Goal: Task Accomplishment & Management: Use online tool/utility

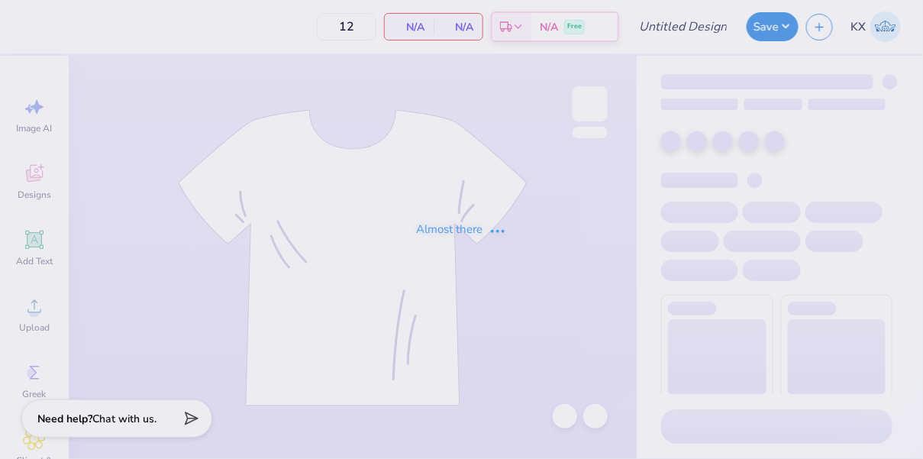
type input "(Linfield) Phi Sigma - Sweatsets"
type input "50"
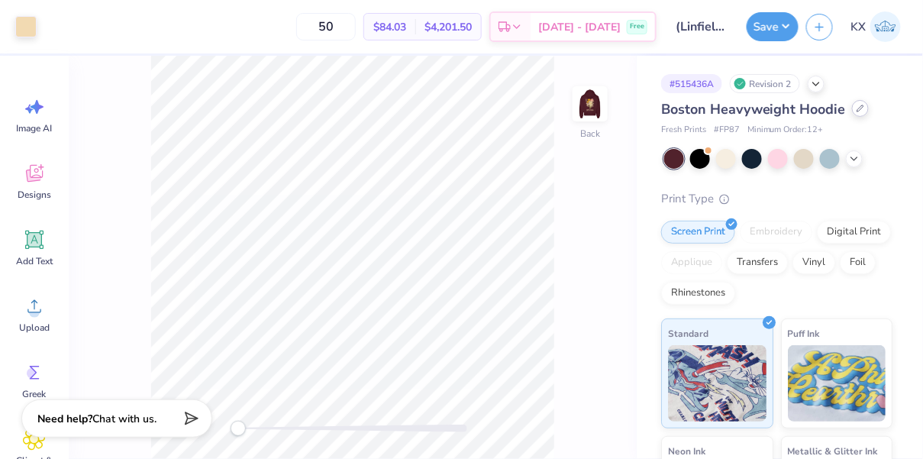
click at [856, 106] on icon at bounding box center [860, 109] width 8 height 8
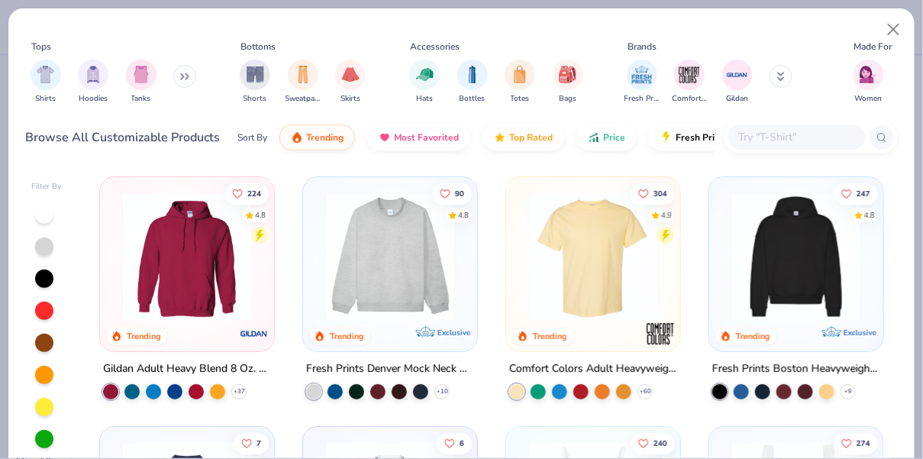
click at [772, 146] on div at bounding box center [796, 136] width 137 height 25
click at [157, 263] on img at bounding box center [186, 256] width 143 height 128
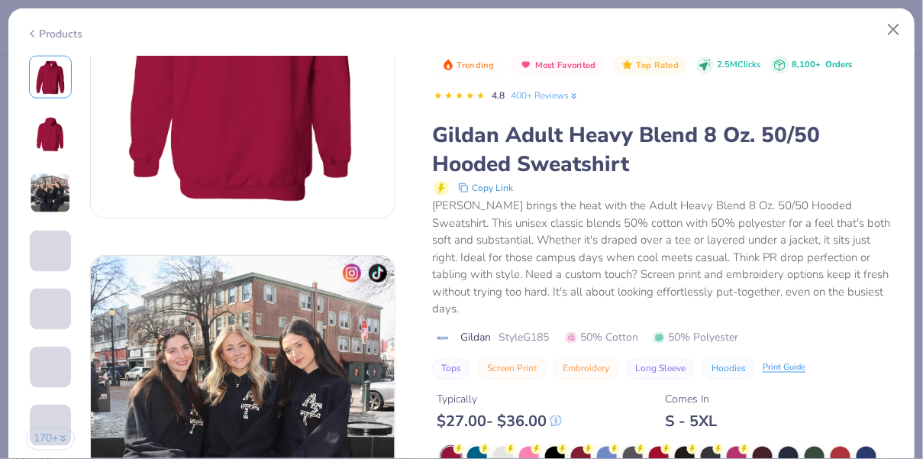
scroll to position [601, 0]
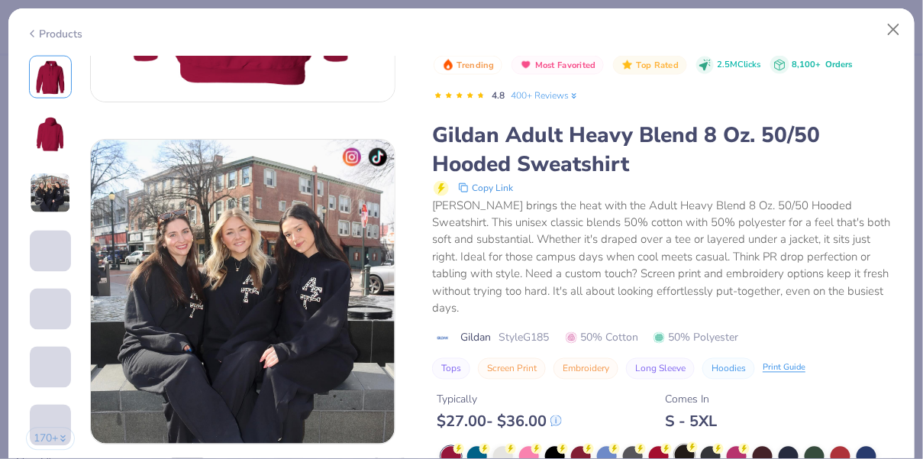
click at [691, 445] on div at bounding box center [685, 455] width 20 height 20
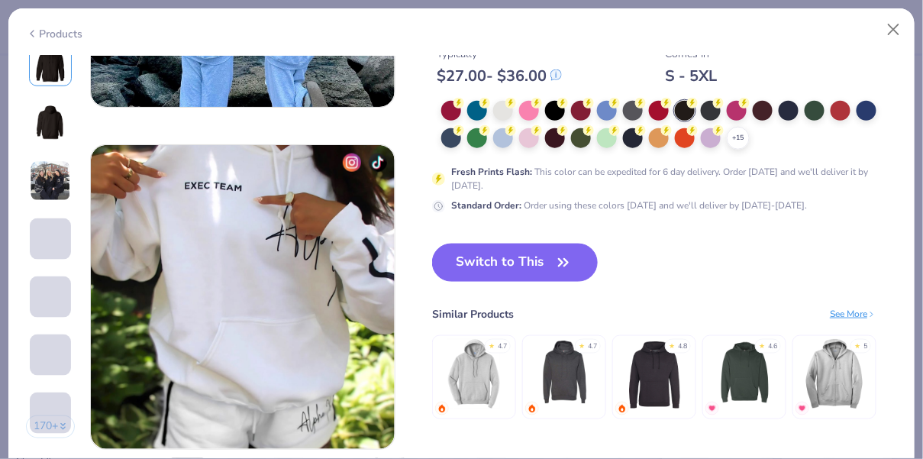
scroll to position [1951, 0]
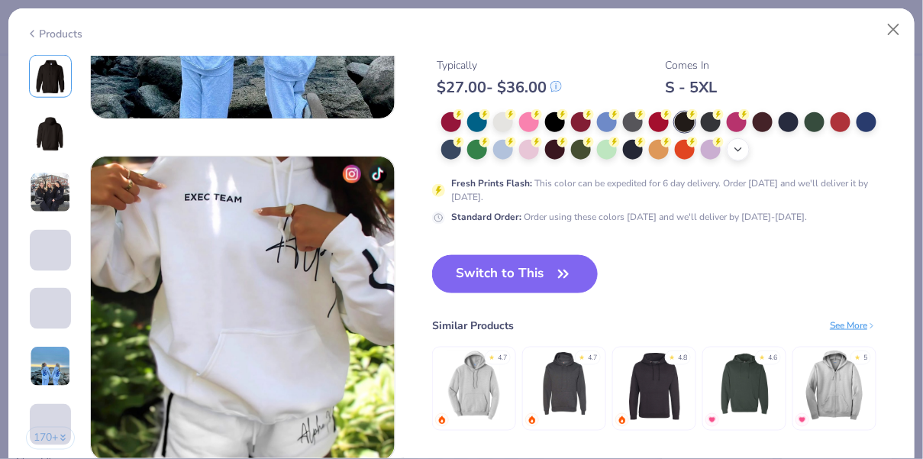
click at [743, 152] on icon at bounding box center [738, 149] width 12 height 12
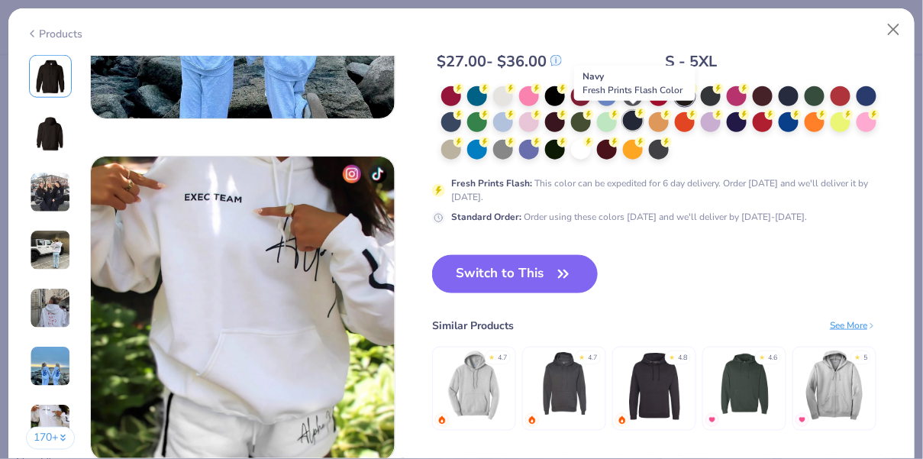
click at [630, 117] on div at bounding box center [633, 121] width 20 height 20
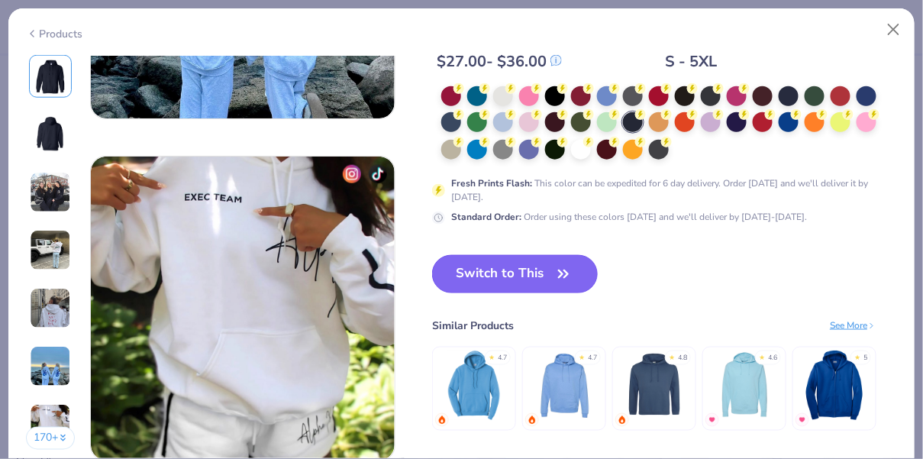
click at [556, 259] on button "Switch to This" at bounding box center [515, 274] width 166 height 38
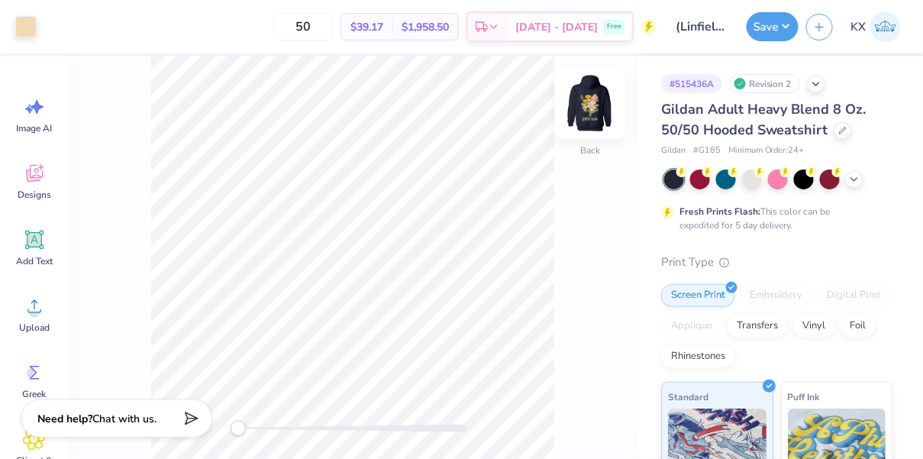
click at [595, 101] on img at bounding box center [589, 103] width 61 height 61
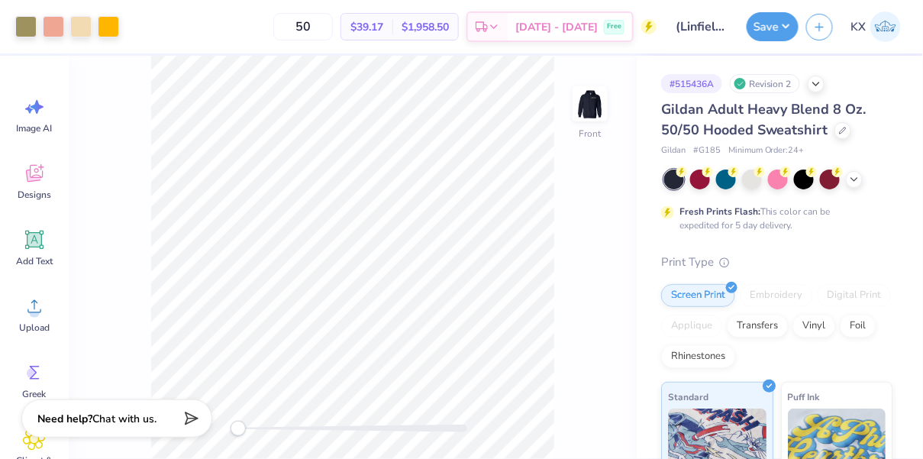
click at [595, 101] on img at bounding box center [590, 104] width 31 height 31
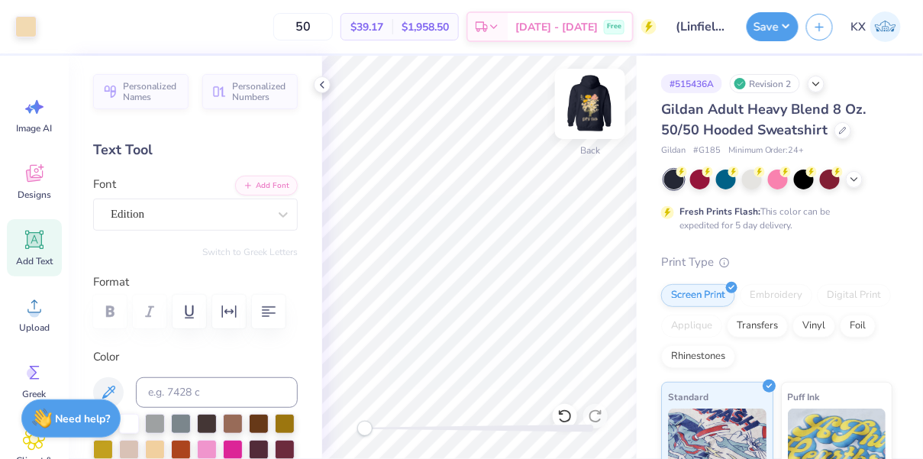
click at [588, 115] on img at bounding box center [589, 103] width 61 height 61
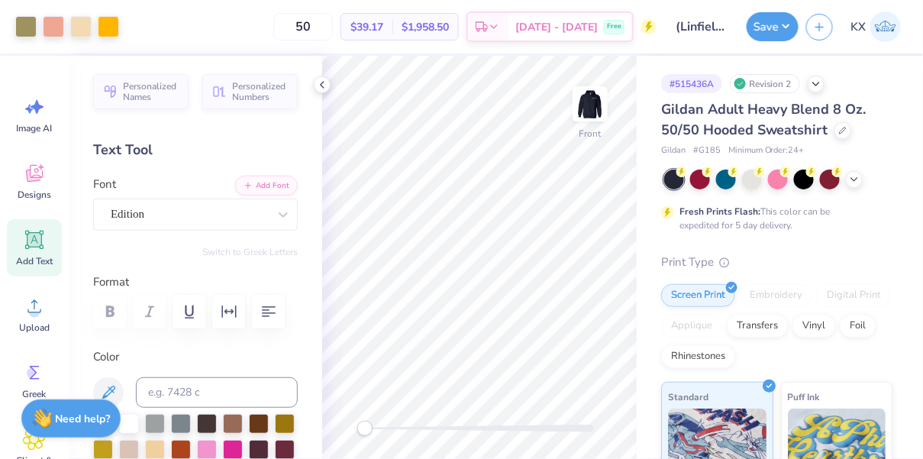
click at [588, 115] on img at bounding box center [590, 104] width 31 height 31
click at [856, 182] on icon at bounding box center [854, 178] width 12 height 12
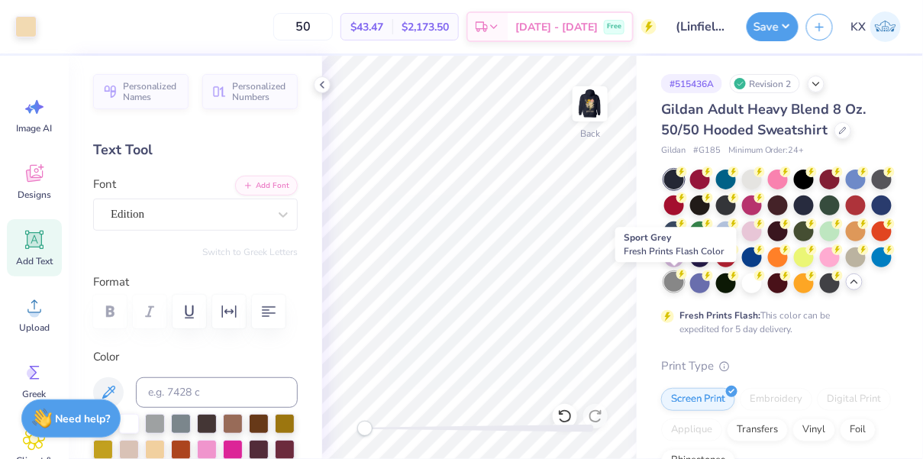
click at [678, 284] on div at bounding box center [674, 282] width 20 height 20
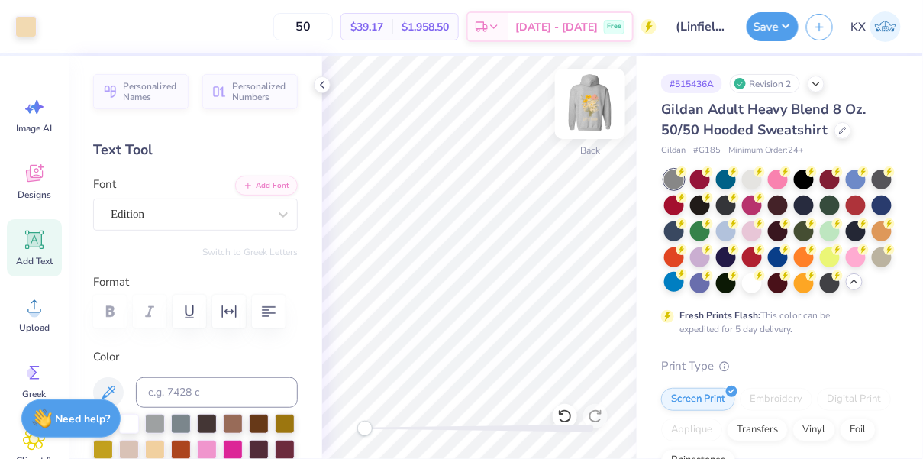
click at [599, 124] on img at bounding box center [589, 103] width 61 height 61
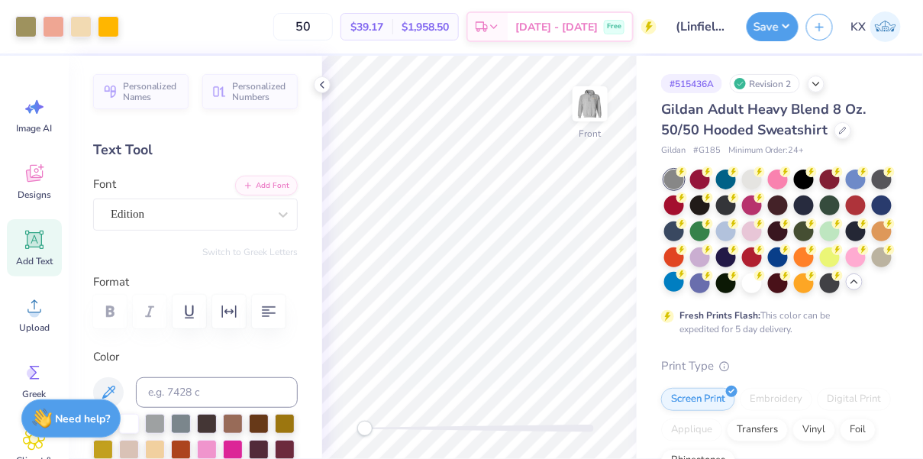
click at [599, 119] on img at bounding box center [590, 104] width 31 height 31
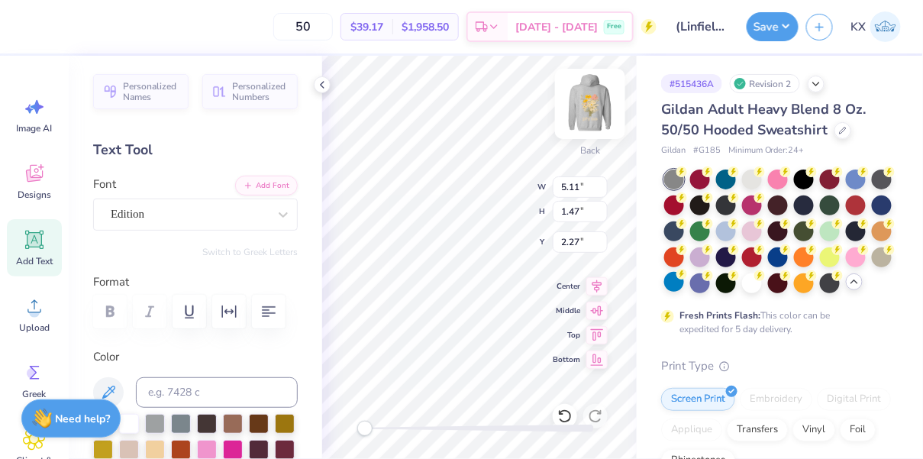
click at [590, 108] on img at bounding box center [589, 103] width 61 height 61
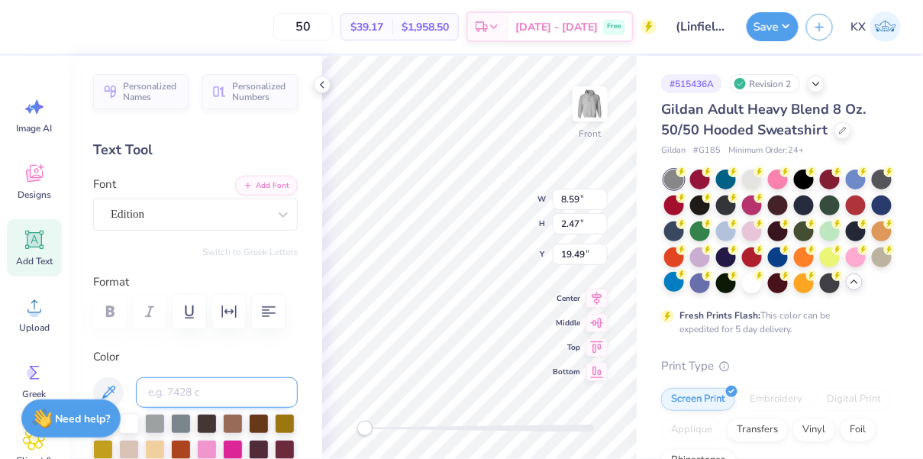
click at [216, 390] on input at bounding box center [217, 392] width 162 height 31
type input "451"
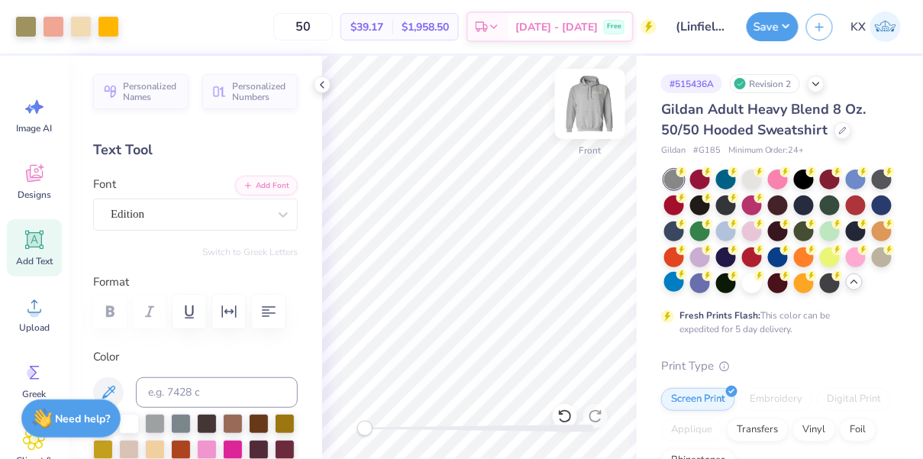
click at [593, 105] on img at bounding box center [589, 103] width 61 height 61
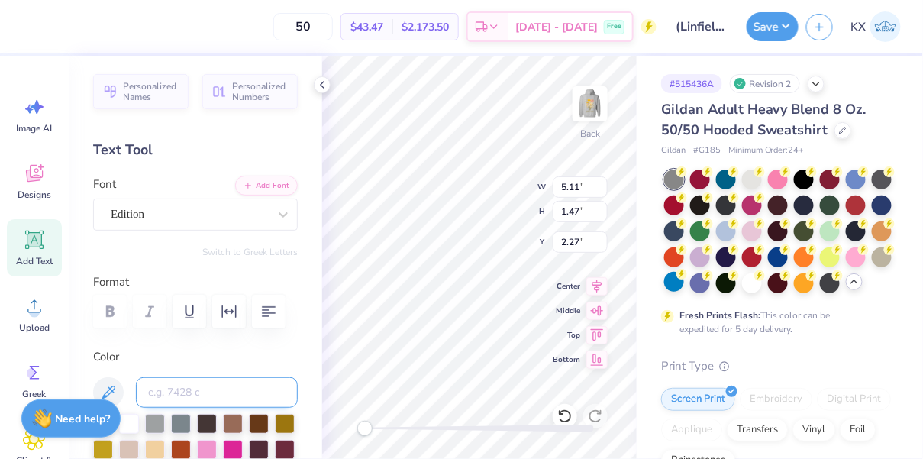
click at [191, 392] on input at bounding box center [217, 392] width 162 height 31
type input "451"
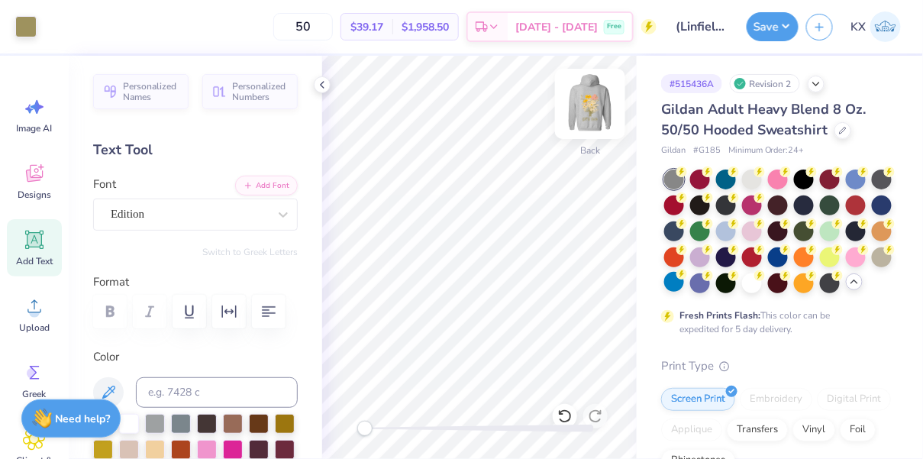
click at [578, 123] on img at bounding box center [589, 103] width 61 height 61
click at [585, 104] on img at bounding box center [589, 103] width 61 height 61
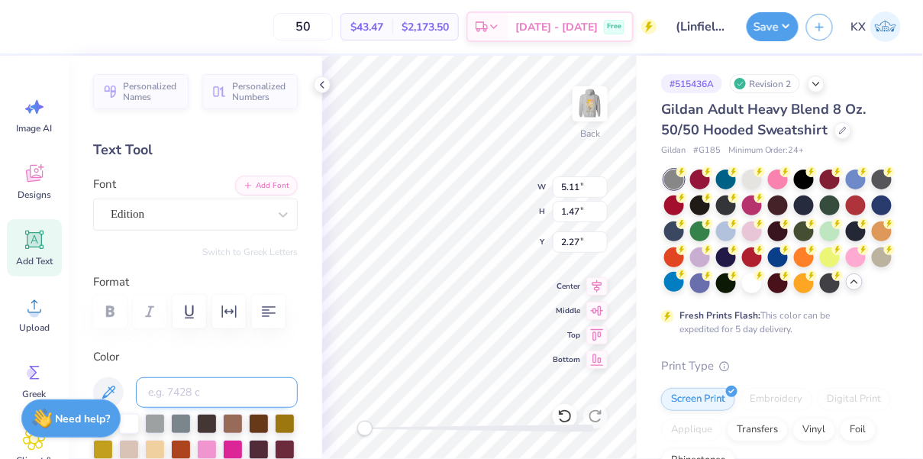
click at [194, 386] on input at bounding box center [217, 392] width 162 height 31
type input "487"
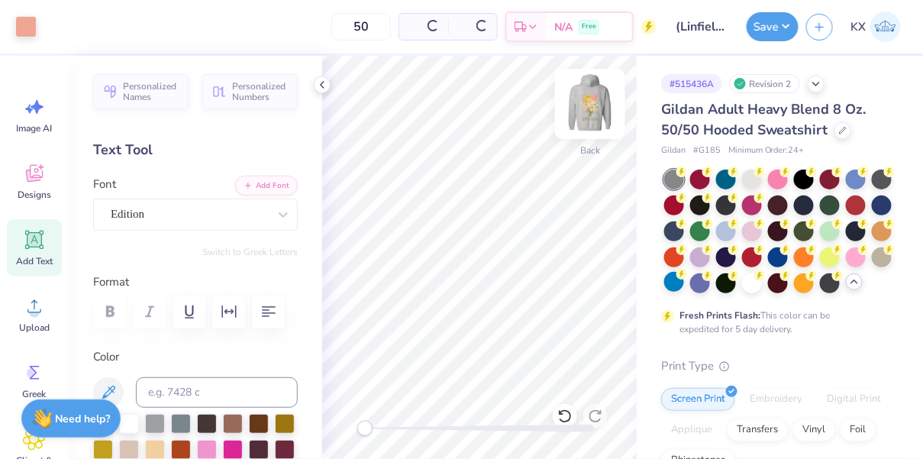
click at [589, 102] on img at bounding box center [589, 103] width 61 height 61
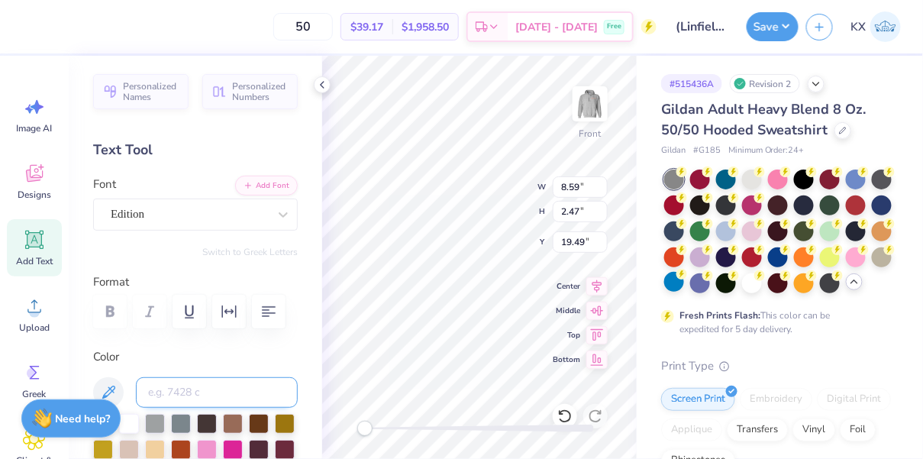
click at [215, 397] on input at bounding box center [217, 392] width 162 height 31
type input "487"
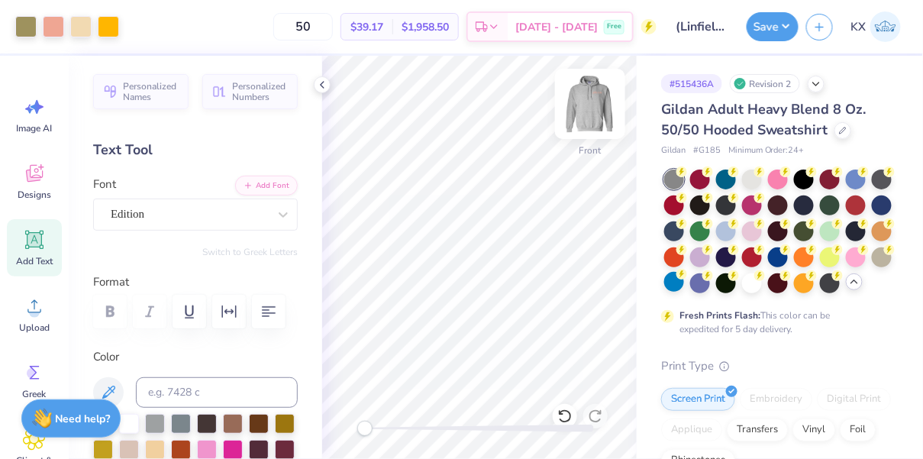
click at [598, 108] on img at bounding box center [589, 103] width 61 height 61
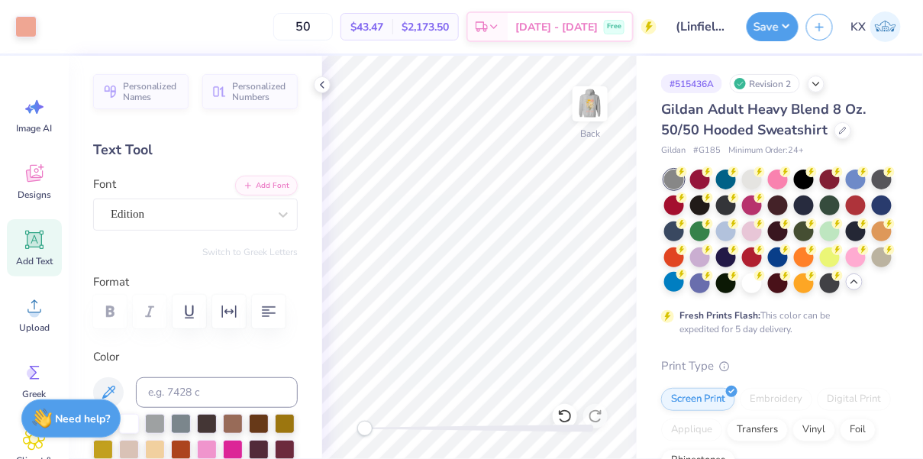
click at [598, 108] on img at bounding box center [590, 104] width 31 height 31
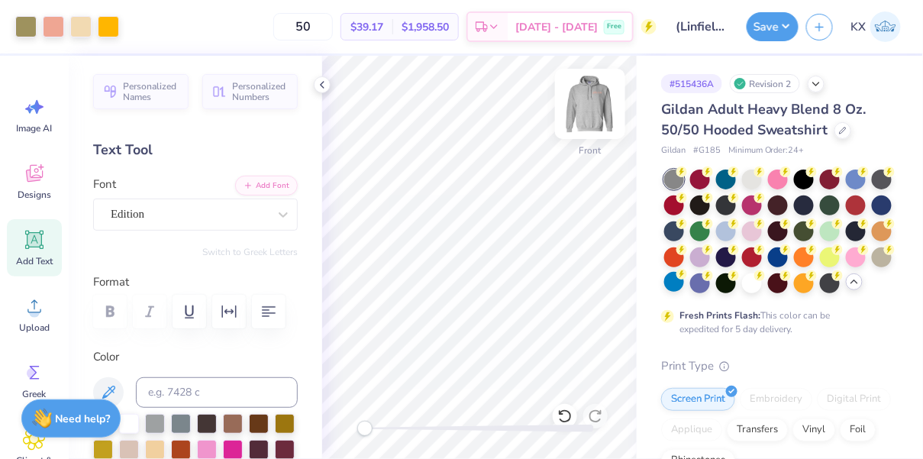
click at [596, 100] on img at bounding box center [589, 103] width 61 height 61
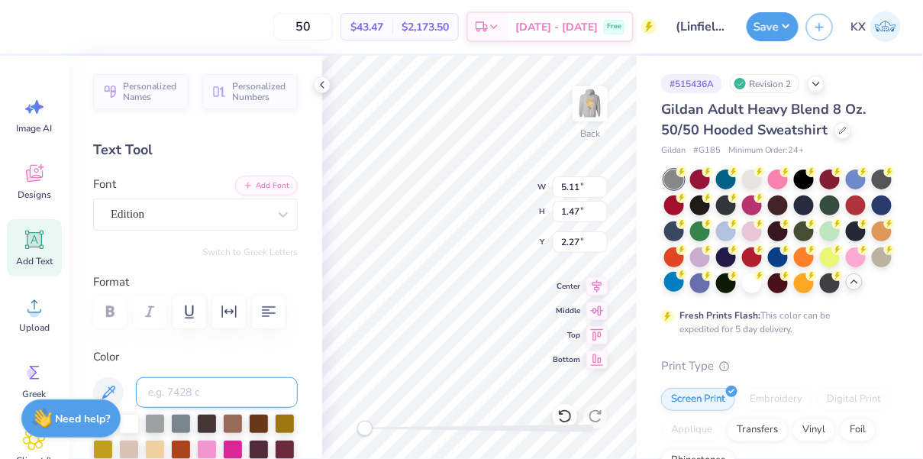
click at [197, 398] on input at bounding box center [217, 392] width 162 height 31
type input "7506"
click at [601, 118] on img at bounding box center [589, 103] width 61 height 61
type input "5.19"
type input "1.49"
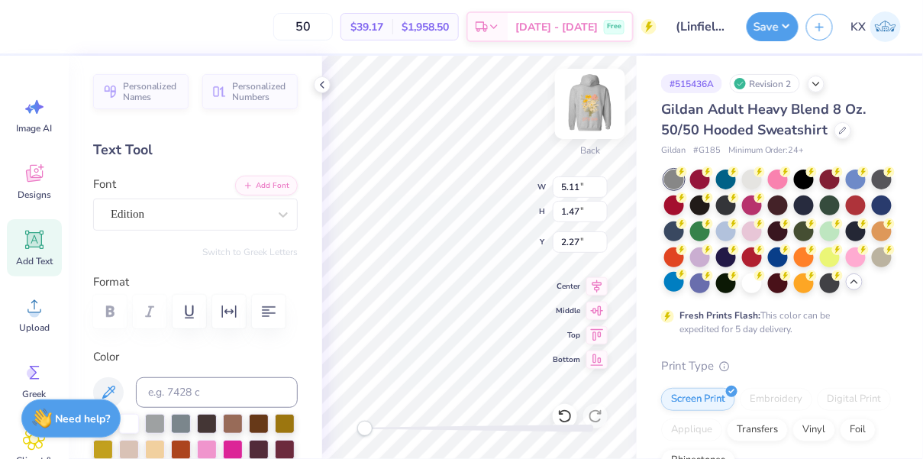
type input "6.04"
type input "8.59"
type input "2.47"
type input "19.49"
click at [268, 383] on input at bounding box center [217, 392] width 162 height 31
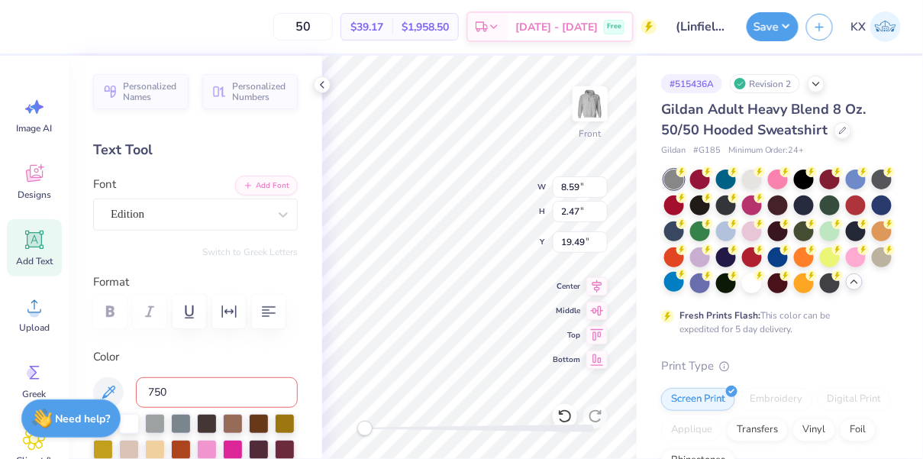
type input "7506"
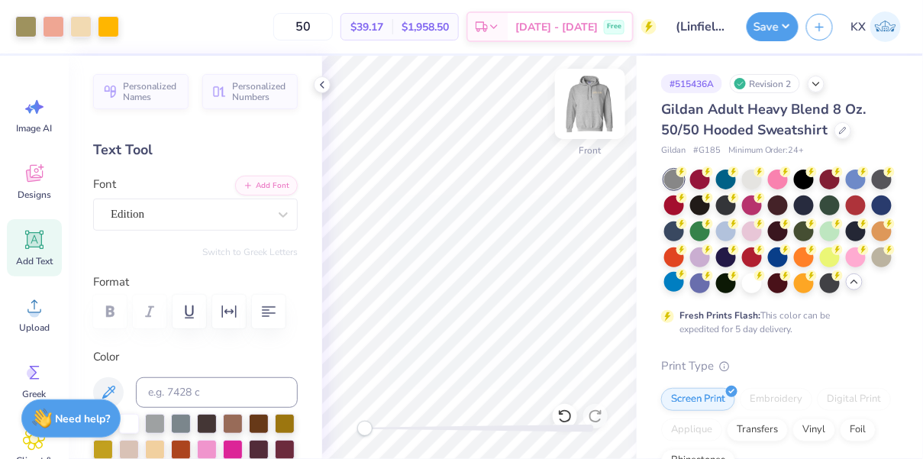
click at [585, 118] on img at bounding box center [589, 103] width 61 height 61
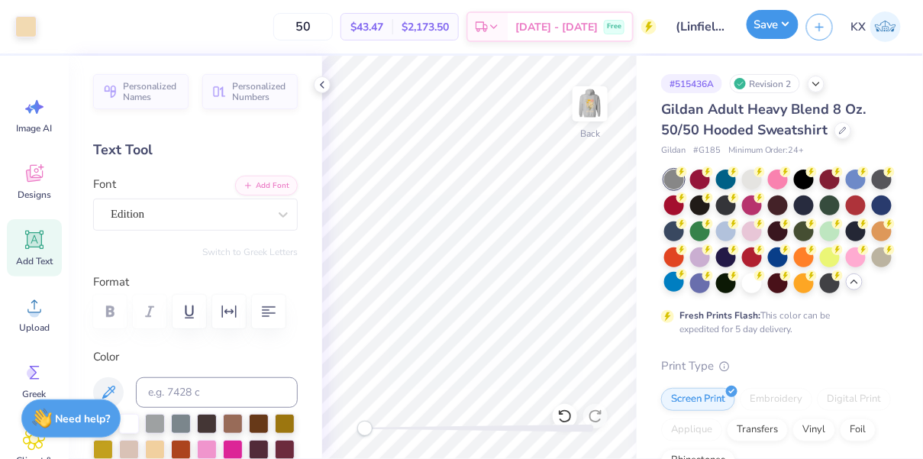
click at [771, 35] on button "Save" at bounding box center [772, 24] width 52 height 29
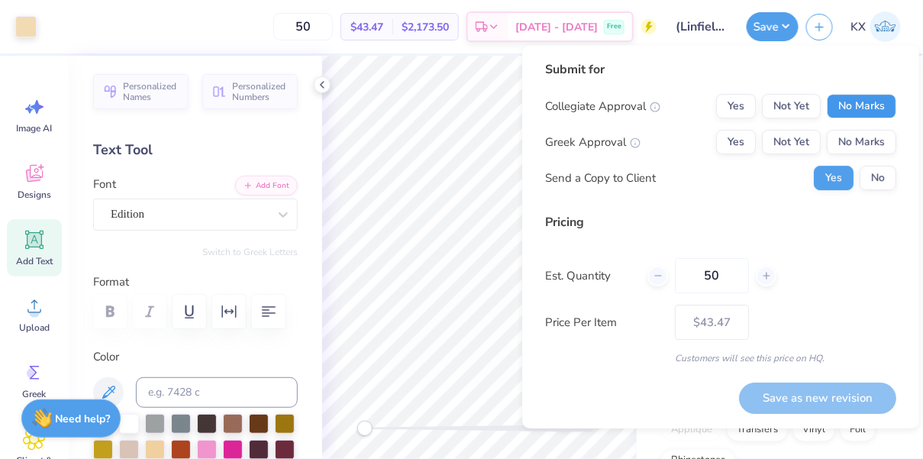
click at [879, 114] on button "No Marks" at bounding box center [861, 106] width 69 height 24
click at [735, 156] on div "Collegiate Approval Yes Not Yet No Marks Greek Approval Yes Not Yet No Marks Se…" at bounding box center [720, 142] width 351 height 96
click at [735, 150] on button "Yes" at bounding box center [736, 142] width 40 height 24
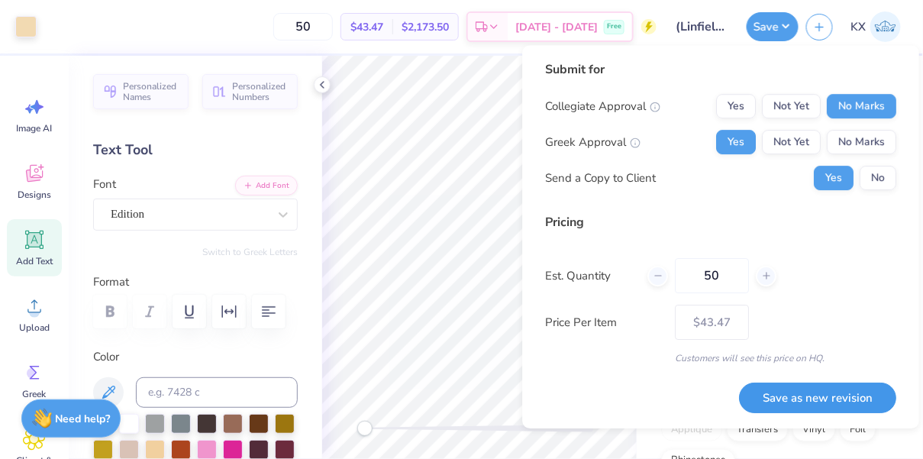
click at [782, 396] on button "Save as new revision" at bounding box center [817, 397] width 157 height 31
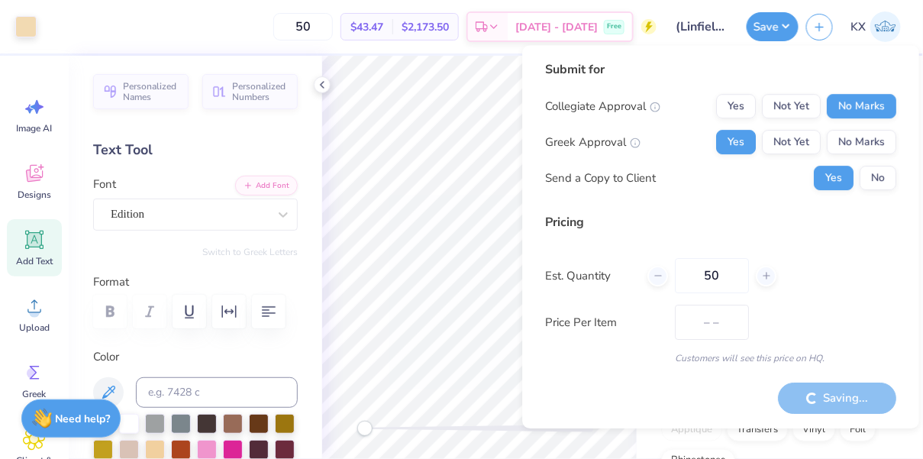
type input "$43.47"
click at [690, 275] on input "50" at bounding box center [712, 275] width 74 height 35
type input "24"
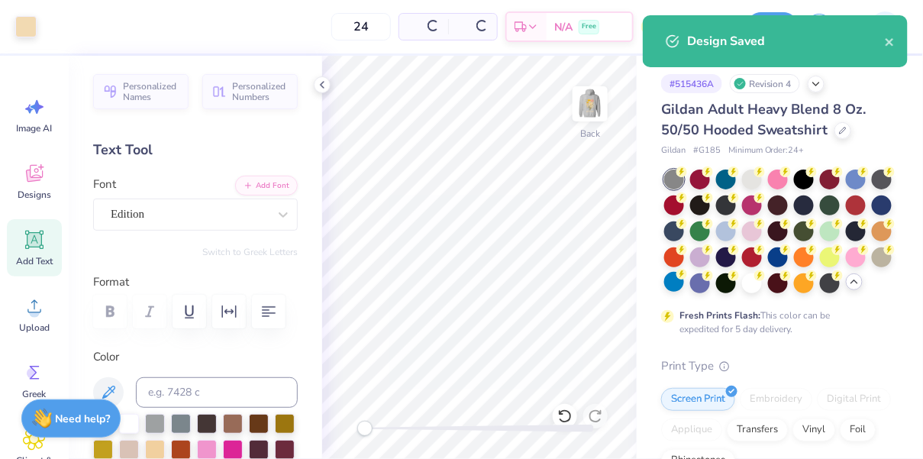
type input "$54.07"
